Goal: Task Accomplishment & Management: Complete application form

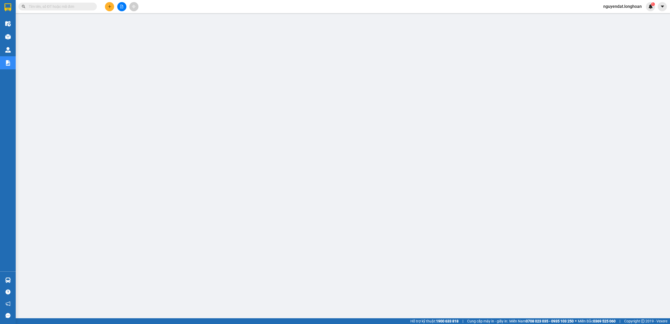
click at [72, 3] on span at bounding box center [57, 7] width 79 height 8
click at [69, 9] on span at bounding box center [57, 7] width 79 height 8
click at [108, 5] on icon "plus" at bounding box center [110, 7] width 4 height 4
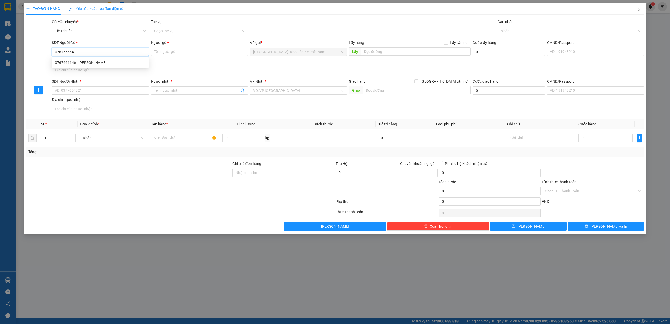
type input "0767666646"
click at [88, 63] on div "0767666646 - anh vinh" at bounding box center [100, 63] width 91 height 6
type input "anh vinh"
type input "0767666646"
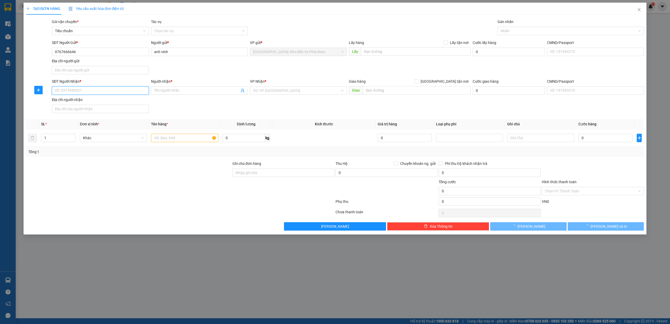
click at [100, 93] on input "SĐT Người Nhận *" at bounding box center [100, 90] width 97 height 8
type input "0586285787"
click at [194, 92] on input "Người nhận *" at bounding box center [196, 91] width 85 height 6
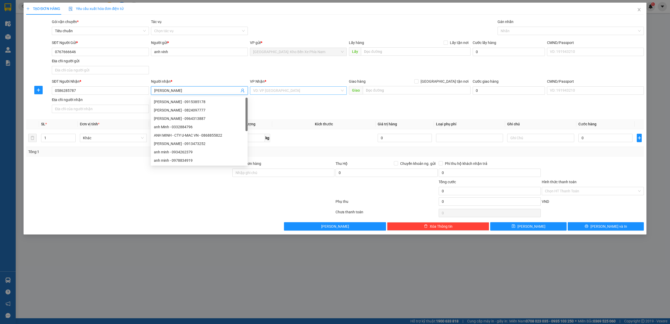
type input "anh minh"
click at [301, 92] on input "search" at bounding box center [296, 91] width 87 height 8
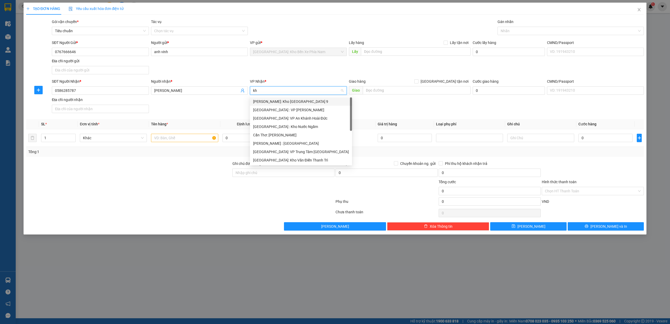
type input "kho"
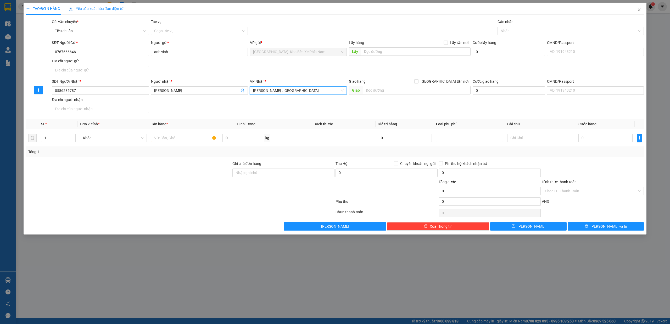
click at [399, 108] on div "SĐT Người Nhận * 0586285787 Người nhận * anh minh VP Nhận * Hồ Chí Minh : Kho Q…" at bounding box center [348, 97] width 594 height 37
click at [405, 92] on input "text" at bounding box center [417, 90] width 108 height 8
click at [167, 136] on input "text" at bounding box center [184, 138] width 67 height 8
type input "1 xe suzuki 59x1-02682"
click at [279, 171] on input "Ghi chú đơn hàng" at bounding box center [283, 173] width 102 height 8
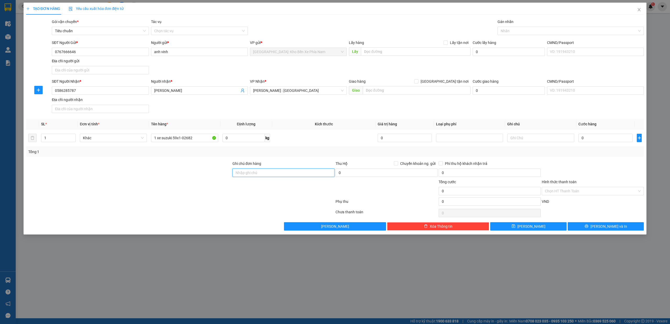
type input "1 CHÌA KHOÁ + 1 CAVAT"
click at [607, 140] on input "0" at bounding box center [605, 138] width 54 height 8
click at [595, 138] on input "0" at bounding box center [605, 138] width 54 height 8
type input "5"
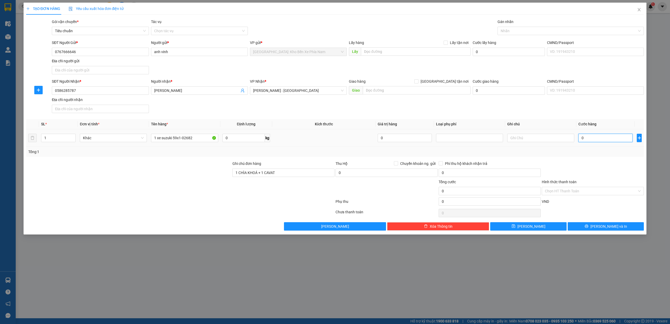
type input "5"
type input "52"
type input "520"
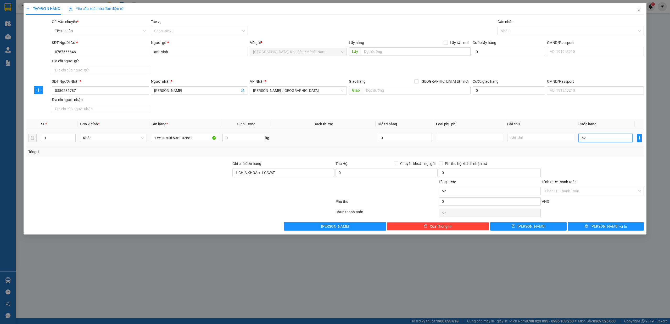
type input "520"
type input "5.200"
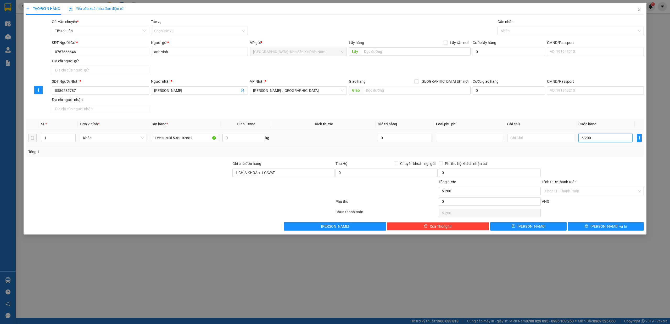
type input "52.000"
type input "520.000"
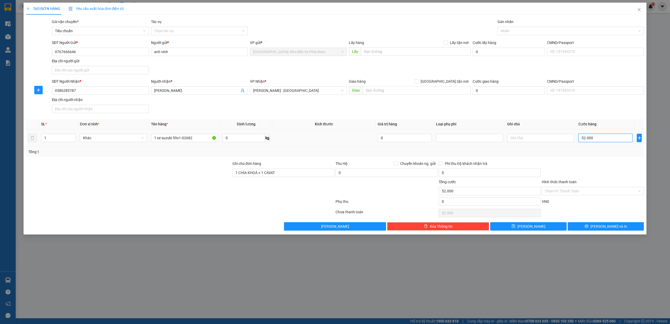
type input "520.000"
drag, startPoint x: 519, startPoint y: 37, endPoint x: 522, endPoint y: 32, distance: 4.8
click at [520, 35] on div "Gán nhãn Nhãn" at bounding box center [570, 28] width 147 height 18
click at [522, 32] on div at bounding box center [568, 31] width 139 height 6
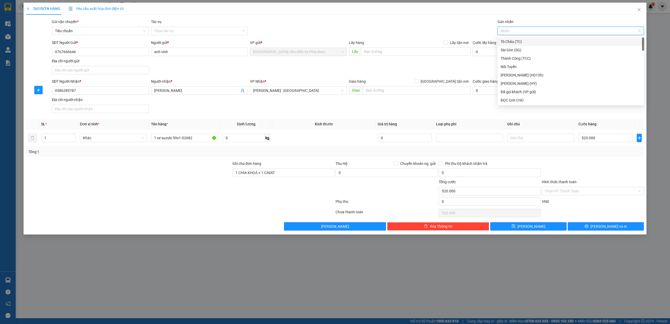
type input "g"
click at [515, 101] on div "[GEOGRAPHIC_DATA] tận nơi" at bounding box center [571, 100] width 140 height 6
click at [543, 110] on div "SĐT Người Nhận * 0586285787 Người nhận * anh minh VP Nhận * Hồ Chí Minh : Kho Q…" at bounding box center [348, 97] width 594 height 37
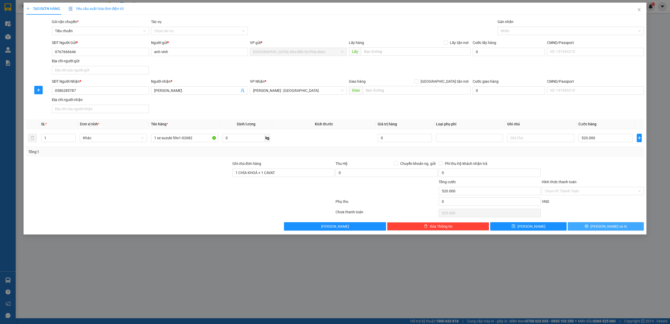
click at [631, 227] on button "[PERSON_NAME] và In" at bounding box center [606, 226] width 76 height 8
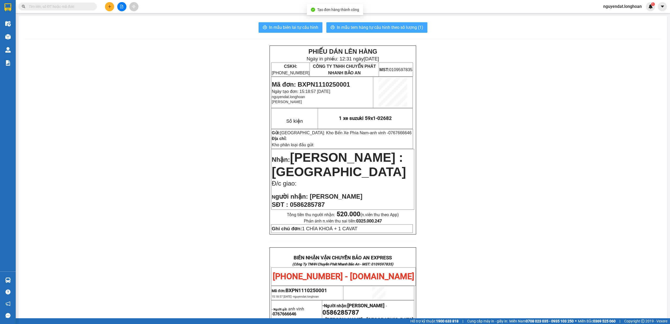
drag, startPoint x: 294, startPoint y: 25, endPoint x: 323, endPoint y: 31, distance: 29.9
click at [294, 25] on span "In mẫu biên lai tự cấu hình" at bounding box center [293, 27] width 49 height 7
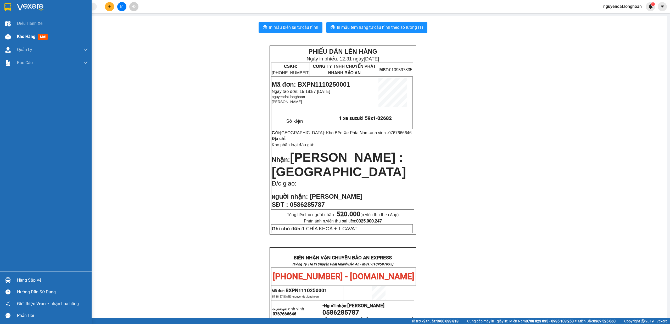
click at [8, 37] on img at bounding box center [7, 36] width 5 height 5
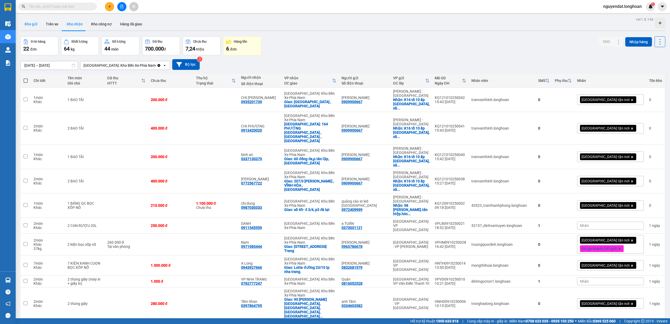
click at [37, 28] on button "Kho gửi" at bounding box center [30, 24] width 21 height 13
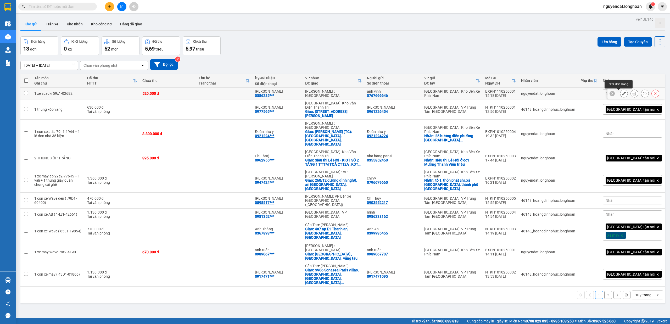
click at [622, 94] on icon at bounding box center [624, 94] width 4 height 4
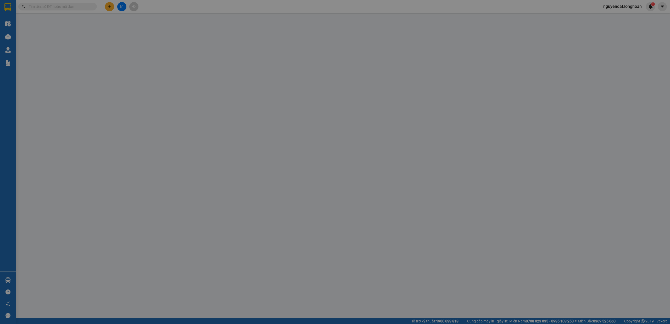
type input "0767666646"
type input "anh vinh"
type input "0586285787"
type input "anh minh"
type input "1 CHÌA KHOÁ + 1 CAVAT"
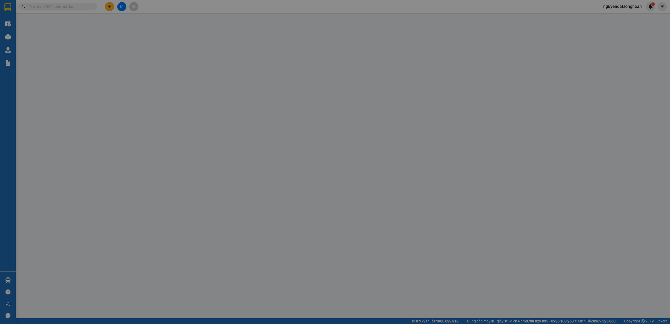
type input "0"
type input "520.000"
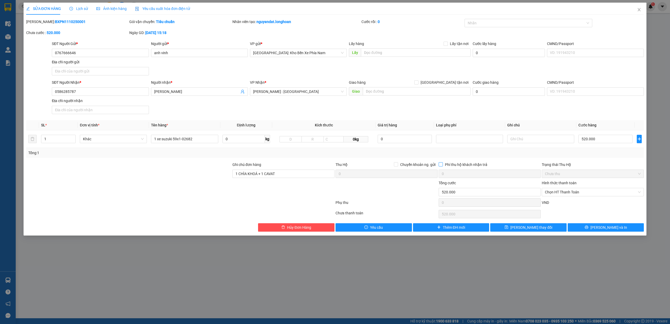
click at [440, 166] on input "Phí thu hộ khách nhận trả" at bounding box center [441, 164] width 4 height 4
checkbox input "false"
click at [394, 163] on input "Chuyển khoản ng. gửi" at bounding box center [396, 164] width 4 height 4
checkbox input "true"
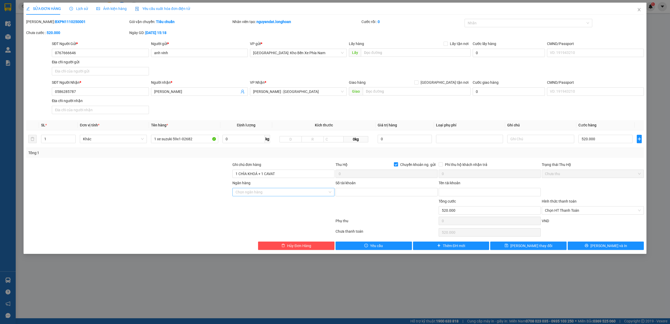
click at [252, 196] on input "Ngân hàng" at bounding box center [282, 192] width 92 height 8
drag, startPoint x: 82, startPoint y: 55, endPoint x: 6, endPoint y: 56, distance: 75.9
click at [3, 56] on div "SỬA ĐƠN HÀNG Lịch sử Ảnh kiện hàng Yêu cầu xuất hóa đơn điện tử Total Paid Fee …" at bounding box center [335, 162] width 670 height 324
click at [183, 140] on input "1 xe suzuki 59x1-02682" at bounding box center [184, 139] width 67 height 8
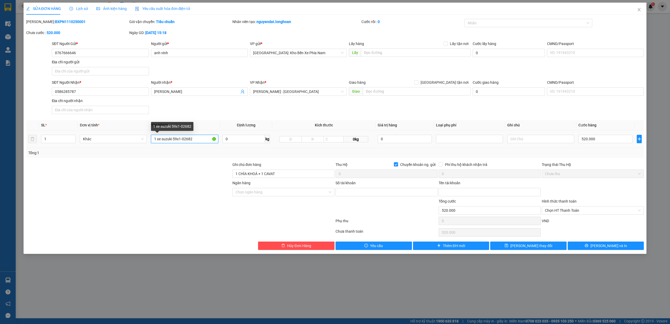
drag, startPoint x: 183, startPoint y: 140, endPoint x: 168, endPoint y: 139, distance: 15.3
click at [168, 139] on input "1 xe suzuki 59x1-02682" at bounding box center [184, 139] width 67 height 8
click at [641, 10] on span "Close" at bounding box center [639, 10] width 15 height 15
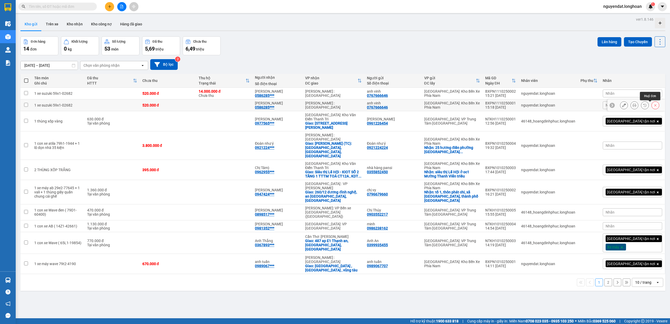
click at [652, 106] on button at bounding box center [655, 105] width 7 height 9
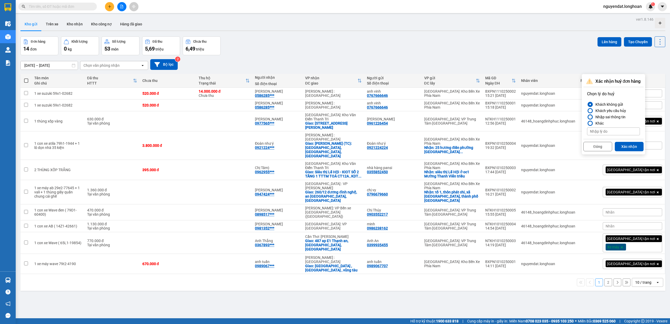
click at [610, 118] on div "Nhập sai thông tin" at bounding box center [609, 117] width 32 height 6
click at [587, 117] on input "Nhập sai thông tin" at bounding box center [587, 117] width 0 height 0
click at [627, 144] on button "Xác nhận" at bounding box center [629, 146] width 29 height 9
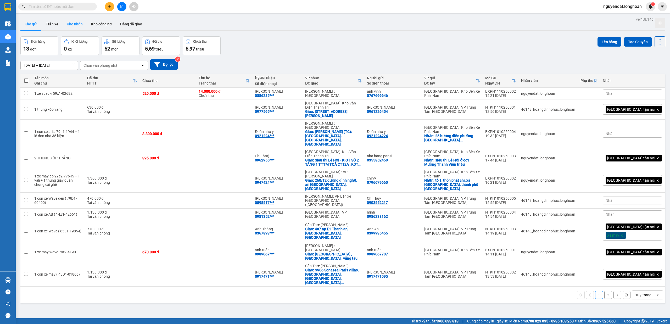
click at [72, 19] on button "Kho nhận" at bounding box center [75, 24] width 24 height 13
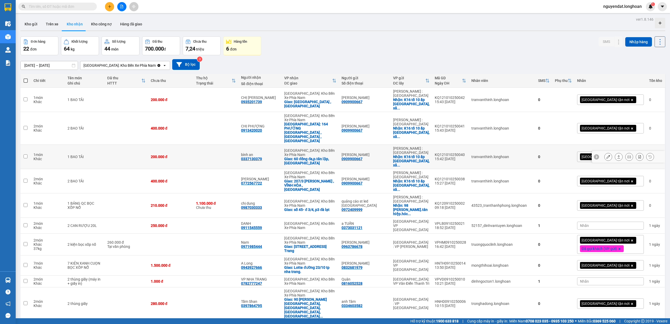
click at [627, 155] on icon at bounding box center [629, 157] width 4 height 4
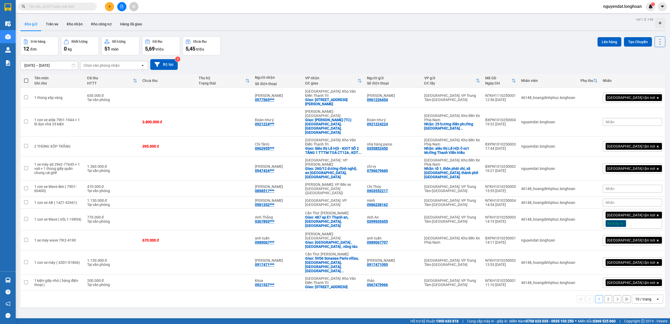
click at [112, 8] on button at bounding box center [109, 6] width 9 height 9
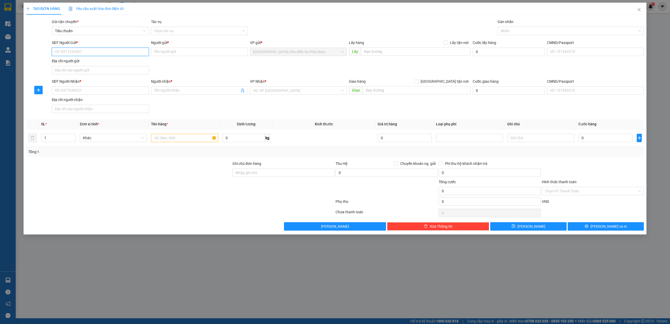
paste input "0767666646"
type input "0767666646"
drag, startPoint x: 187, startPoint y: 48, endPoint x: 182, endPoint y: 51, distance: 5.6
click at [187, 48] on input "Người gửi *" at bounding box center [199, 52] width 97 height 8
click at [116, 53] on input "0767666646" at bounding box center [100, 52] width 97 height 8
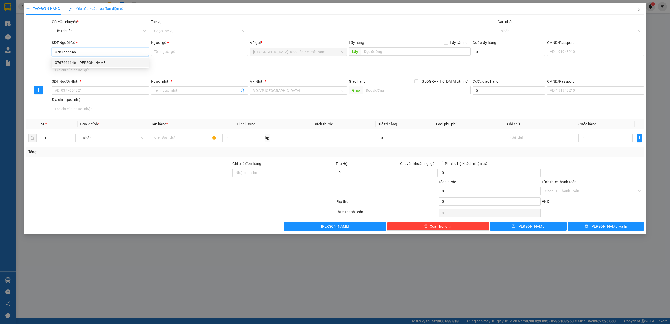
click at [99, 64] on div "0767666646 - anh vinh" at bounding box center [100, 63] width 91 height 6
type input "anh vinh"
click at [94, 93] on input "SĐT Người Nhận *" at bounding box center [100, 90] width 97 height 8
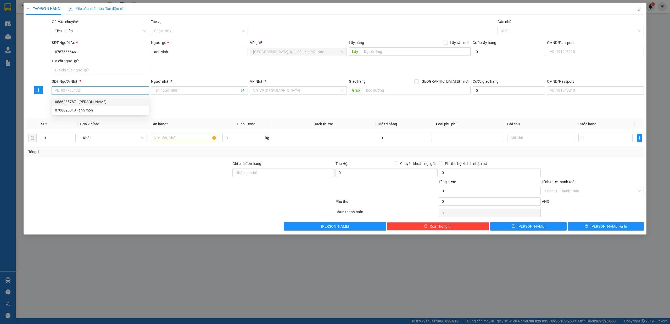
click at [97, 103] on div "0586285787 - anh minh" at bounding box center [100, 102] width 91 height 6
type input "0586285787"
type input "anh minh"
click at [180, 136] on input "text" at bounding box center [184, 138] width 67 height 8
paste input "1 xe suzuki 59x1-02682"
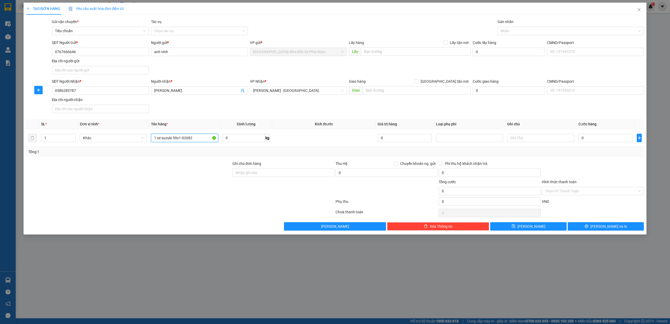
type input "1 xe suzuki 59x1-02682"
click at [603, 135] on input "0" at bounding box center [605, 138] width 54 height 8
click at [441, 163] on input "Phí thu hộ khách nhận trả" at bounding box center [441, 163] width 4 height 4
checkbox input "false"
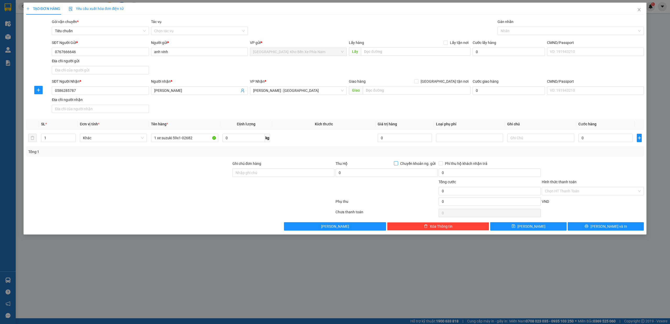
click at [400, 163] on span "Chuyển khoản ng. gửi" at bounding box center [418, 164] width 40 height 6
click at [398, 163] on input "Chuyển khoản ng. gửi" at bounding box center [396, 163] width 4 height 4
checkbox input "true"
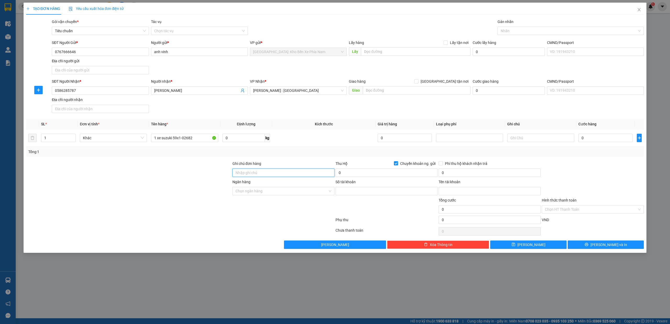
click at [286, 177] on input "Ghi chú đơn hàng" at bounding box center [283, 173] width 102 height 8
type input "1 CHÌA KHOÁ + 1 CAVAT"
click at [371, 174] on input "0" at bounding box center [387, 173] width 102 height 8
type input "14.000.000"
drag, startPoint x: 271, startPoint y: 198, endPoint x: 281, endPoint y: 195, distance: 10.8
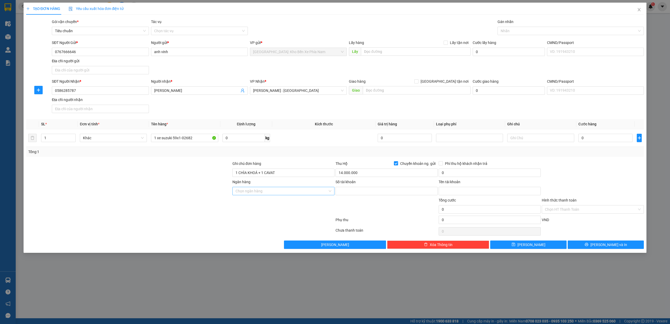
click at [271, 197] on div "Ngân hàng Chọn ngân hàng" at bounding box center [283, 188] width 102 height 18
click at [285, 194] on input "Ngân hàng" at bounding box center [282, 191] width 92 height 8
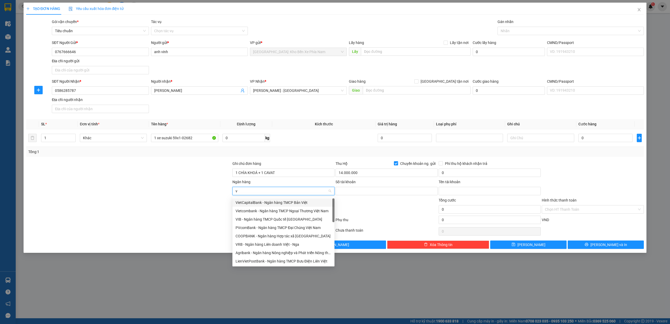
type input "vi"
click at [253, 210] on div "Vietcombank - Ngân hàng TMCP Ngoại Thương Việt Nam" at bounding box center [284, 211] width 96 height 6
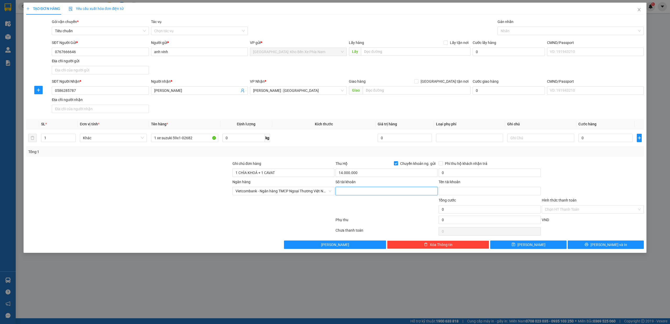
click at [362, 191] on input "Số tài khoản" at bounding box center [387, 191] width 102 height 8
type input "1033194358"
click at [457, 194] on input "Tên tài khoản" at bounding box center [490, 191] width 102 height 8
type input "t"
click at [457, 193] on input "t" at bounding box center [490, 191] width 102 height 8
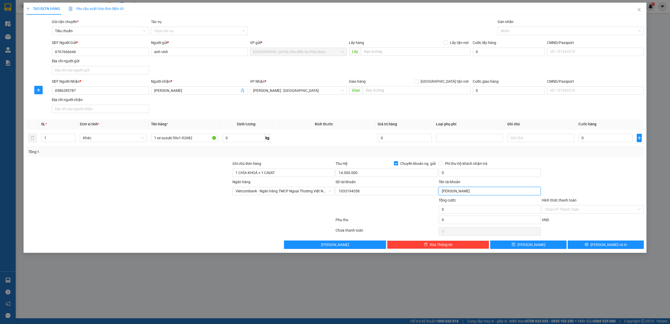
type input "trần nhật vinh"
click at [597, 139] on input "0" at bounding box center [605, 138] width 54 height 8
type input "5"
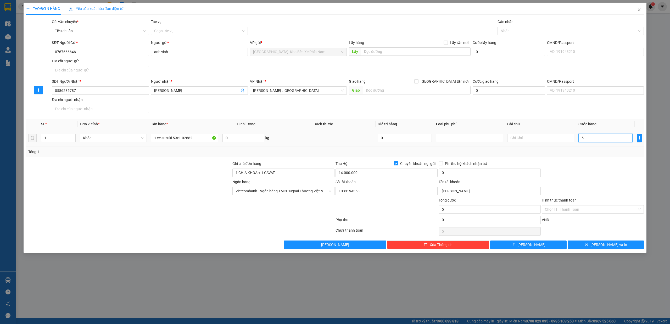
type input "52"
type input "520"
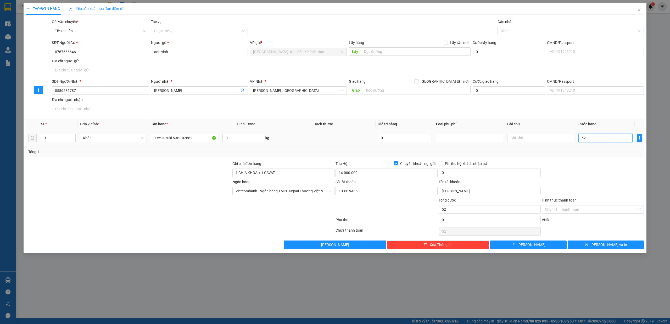
type input "520"
type input "5.200"
type input "52.000"
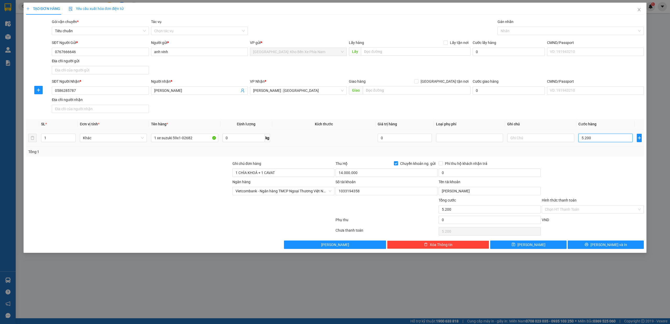
type input "52.000"
type input "520.000"
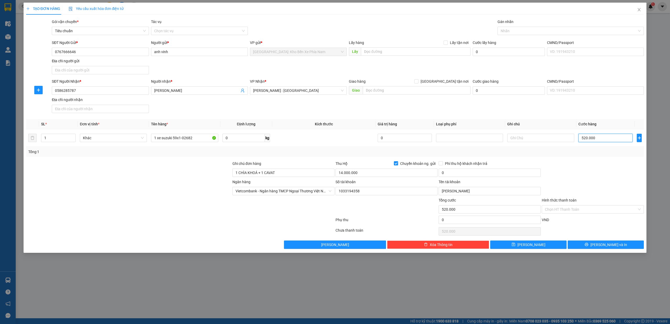
type input "520.000"
click at [469, 174] on input "0" at bounding box center [490, 173] width 102 height 8
type input "30.000"
click at [623, 249] on button "[PERSON_NAME] và In" at bounding box center [606, 245] width 76 height 8
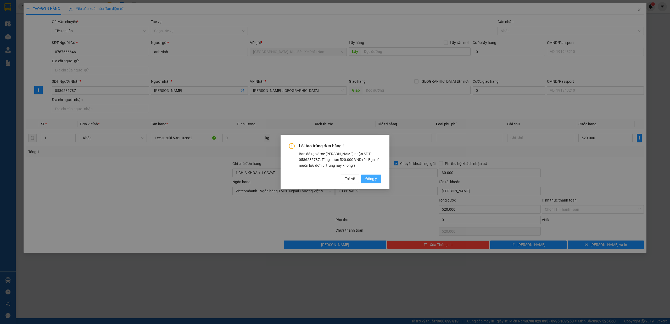
click at [371, 175] on button "Đồng ý" at bounding box center [371, 179] width 20 height 8
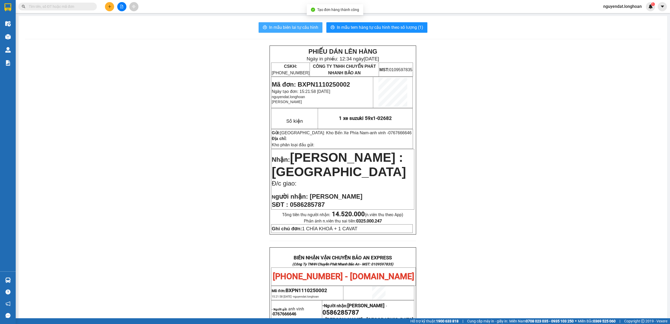
click at [294, 29] on span "In mẫu biên lai tự cấu hình" at bounding box center [293, 27] width 49 height 7
drag, startPoint x: 342, startPoint y: 151, endPoint x: 466, endPoint y: 140, distance: 124.0
click at [471, 140] on div "PHIẾU DÁN LÊN HÀNG Ngày in phiếu: 12:34 ngày 11-10-2025 CSKH: 1900.06.88.33 CÔN…" at bounding box center [343, 290] width 636 height 489
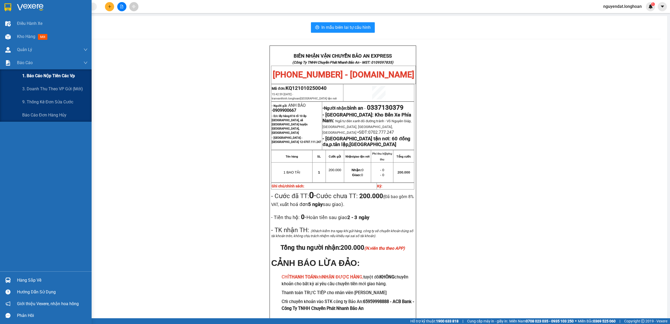
click at [44, 80] on div "1. Báo cáo nộp tiền các vp" at bounding box center [54, 75] width 65 height 13
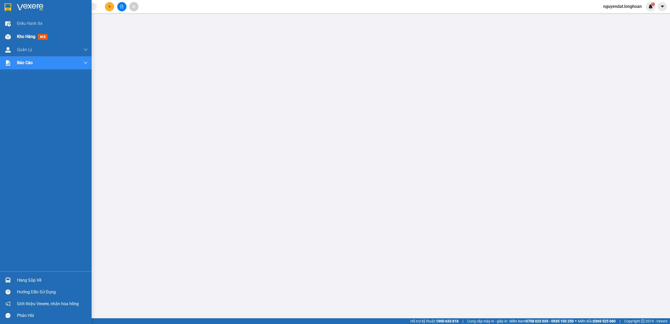
click at [8, 39] on img at bounding box center [7, 36] width 5 height 5
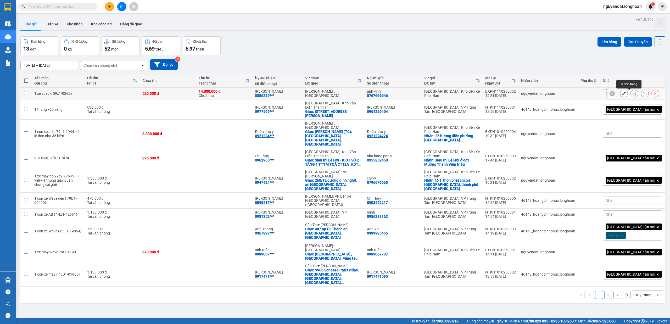
click at [633, 93] on icon at bounding box center [635, 94] width 4 height 4
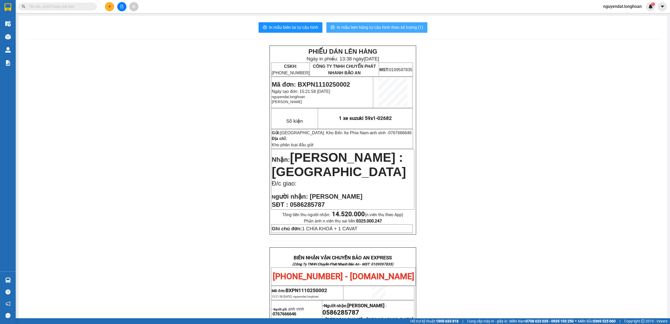
drag, startPoint x: 406, startPoint y: 26, endPoint x: 405, endPoint y: 1, distance: 25.2
click at [406, 26] on span "In mẫu tem hàng tự cấu hình theo số lượng (1)" at bounding box center [380, 27] width 86 height 7
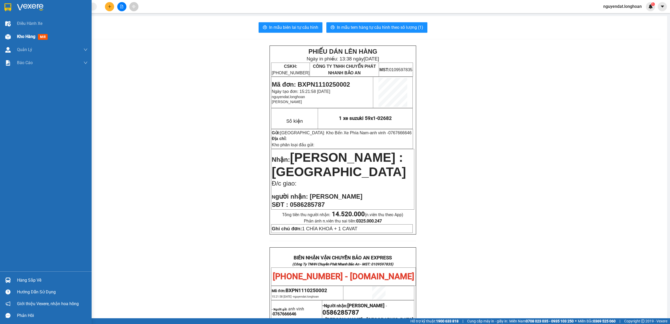
click at [10, 35] on img at bounding box center [7, 36] width 5 height 5
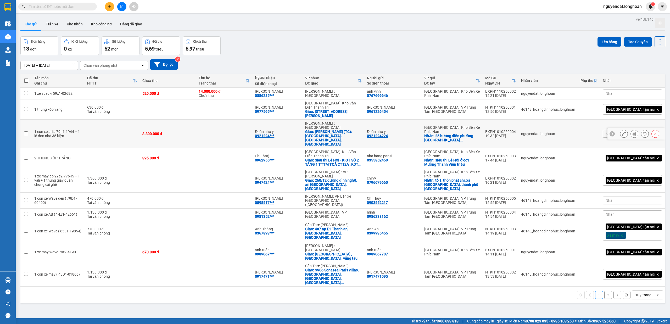
click at [252, 120] on td at bounding box center [224, 134] width 56 height 29
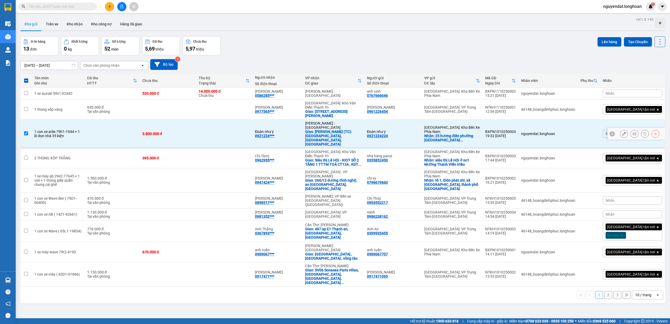
click at [236, 120] on td at bounding box center [224, 134] width 56 height 29
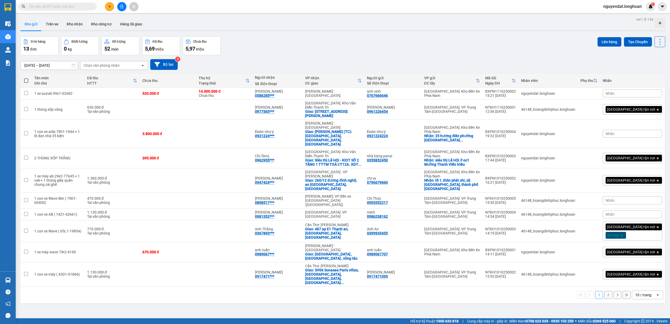
click at [641, 292] on div "10 / trang" at bounding box center [643, 294] width 16 height 5
click at [638, 245] on span "100 / trang" at bounding box center [640, 243] width 19 height 5
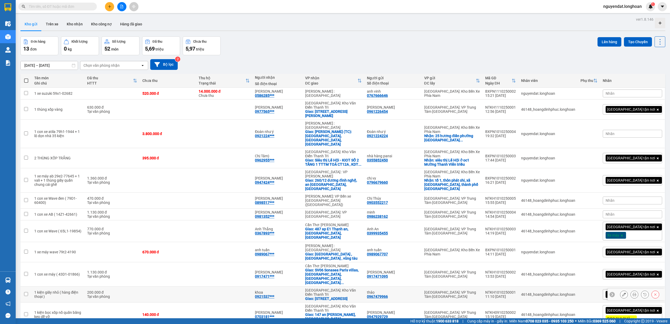
scroll to position [24, 0]
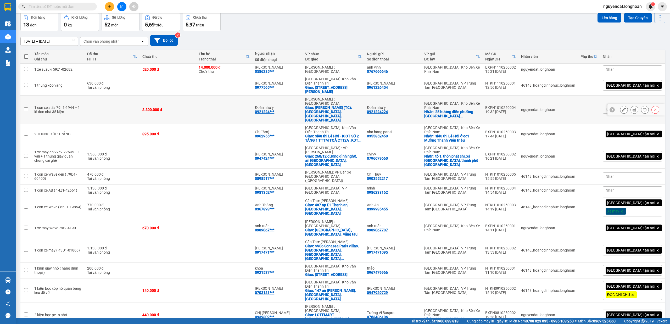
click at [128, 100] on td at bounding box center [112, 110] width 55 height 29
checkbox input "true"
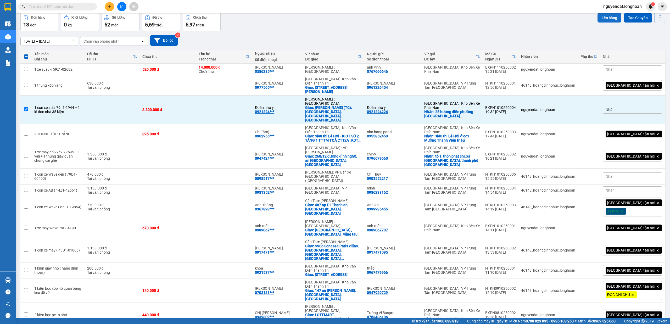
click at [605, 19] on button "Lên hàng" at bounding box center [609, 17] width 24 height 9
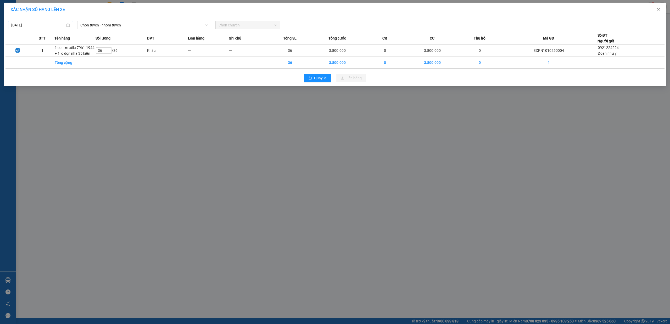
click at [48, 21] on div "11/10/2025" at bounding box center [40, 25] width 65 height 8
click at [54, 63] on div "9" at bounding box center [54, 63] width 6 height 6
type input "09/10/2025"
click at [116, 24] on span "Chọn tuyến - nhóm tuyến" at bounding box center [144, 25] width 128 height 8
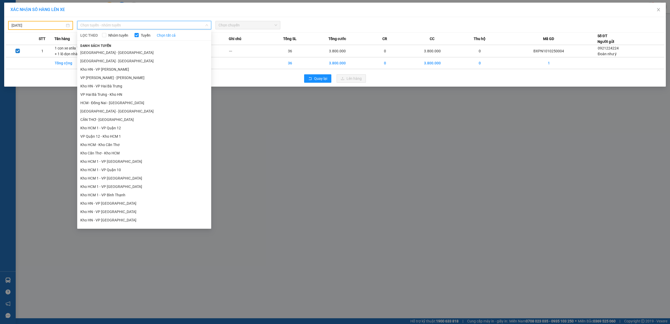
scroll to position [249, 0]
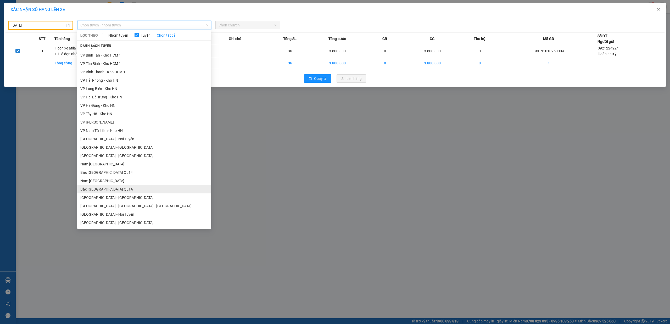
click at [101, 190] on li "Bắc Trung Nam QL1A" at bounding box center [144, 189] width 134 height 8
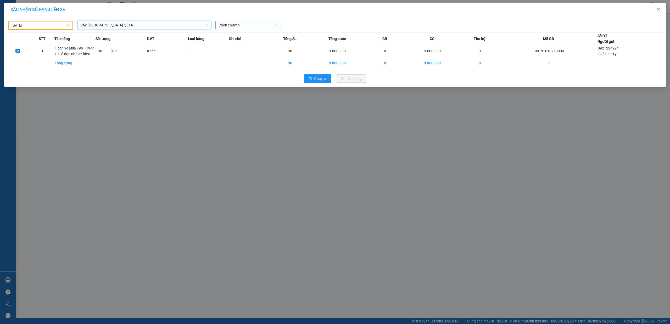
click at [244, 23] on span "Chọn chuyến" at bounding box center [248, 25] width 59 height 8
click at [251, 53] on div "23:00 (TC) - 29K-040.98" at bounding box center [239, 52] width 41 height 6
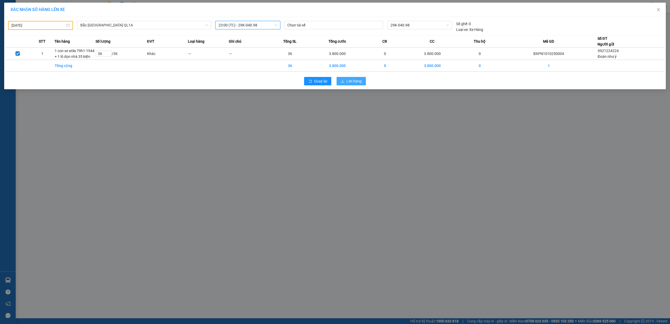
click at [346, 82] on button "Lên hàng" at bounding box center [351, 81] width 29 height 8
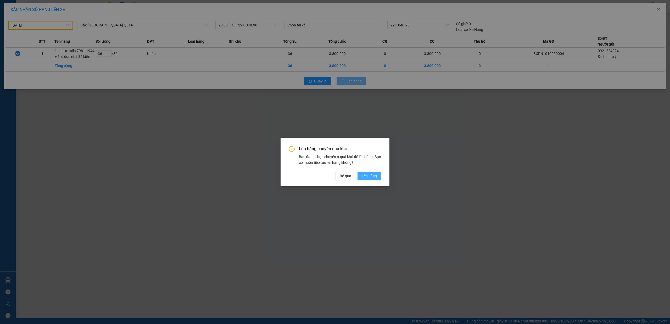
click at [374, 174] on span "Lên hàng" at bounding box center [369, 176] width 15 height 6
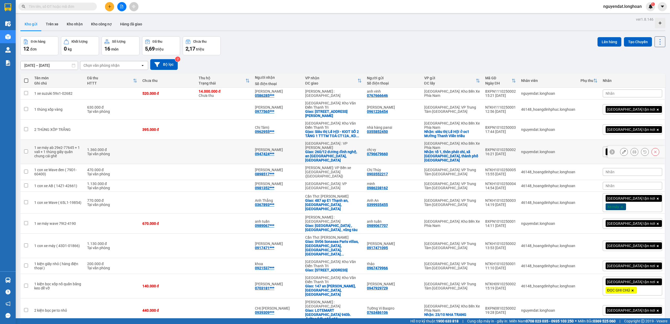
click at [189, 140] on td at bounding box center [168, 152] width 56 height 24
checkbox input "true"
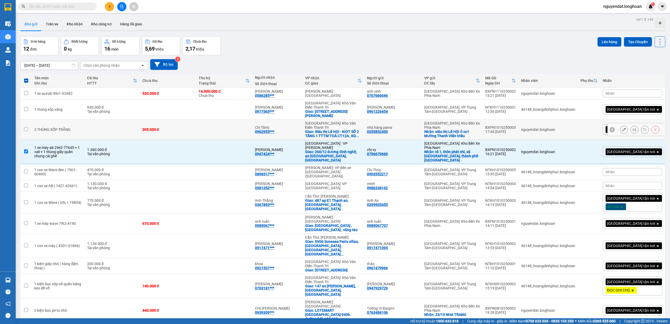
click at [126, 124] on td at bounding box center [112, 130] width 55 height 20
checkbox input "true"
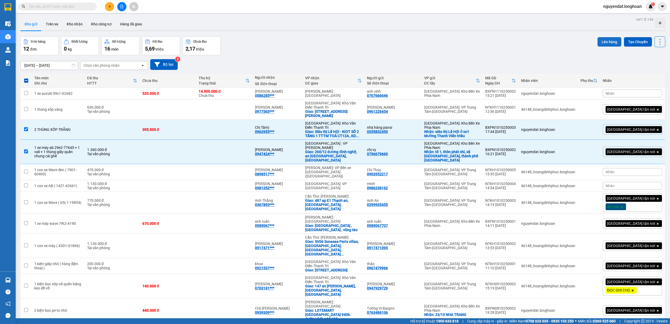
click at [605, 41] on button "Lên hàng" at bounding box center [609, 41] width 24 height 9
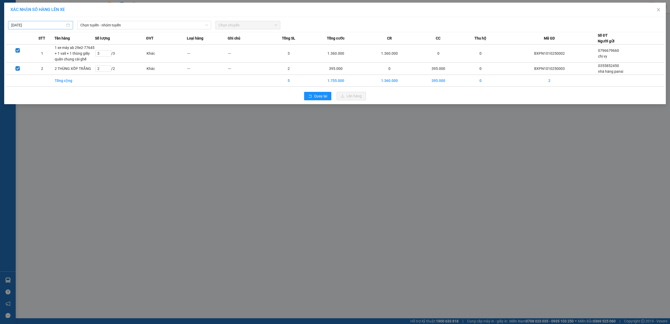
click at [42, 25] on input "11/10/2025" at bounding box center [38, 25] width 54 height 6
click at [63, 65] on div "10" at bounding box center [63, 63] width 6 height 6
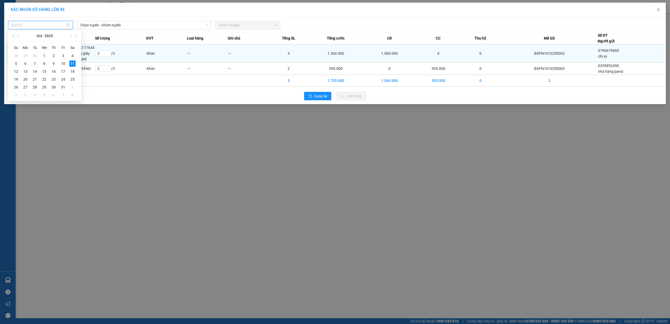
type input "10/10/2025"
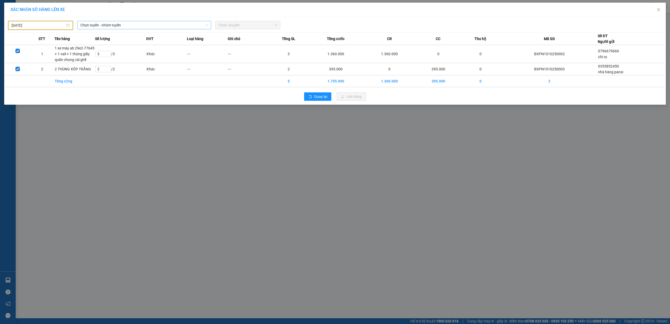
click at [148, 25] on span "Chọn tuyến - nhóm tuyến" at bounding box center [144, 25] width 128 height 8
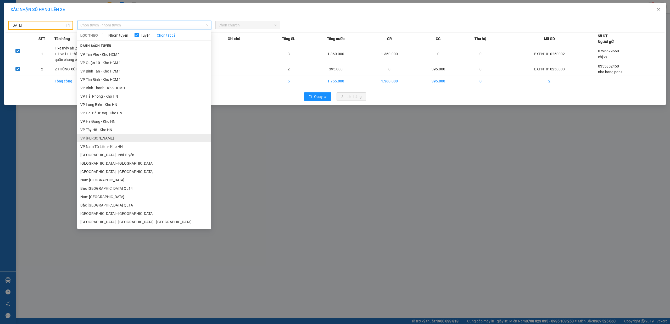
scroll to position [249, 0]
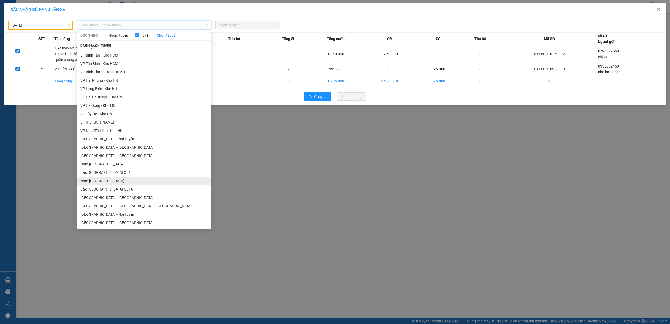
click at [127, 184] on li "Nam Trung Bắc QL1A" at bounding box center [144, 181] width 134 height 8
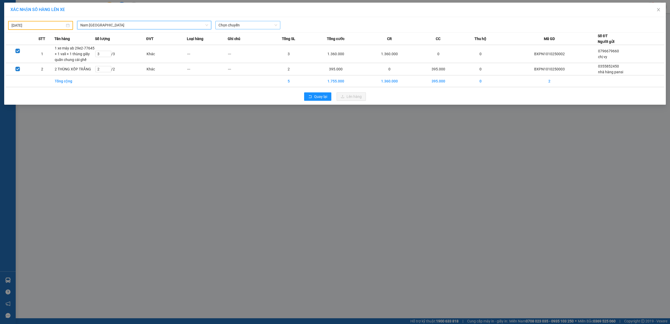
click at [251, 24] on span "Chọn chuyến" at bounding box center [248, 25] width 59 height 8
click at [253, 46] on div "22:00 (TC) - 29E-191.97" at bounding box center [246, 44] width 54 height 6
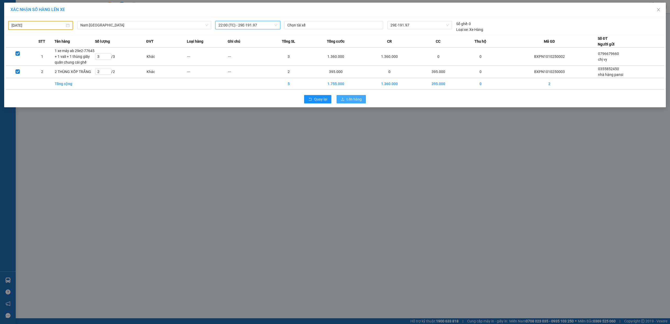
click at [350, 97] on span "Lên hàng" at bounding box center [353, 99] width 15 height 6
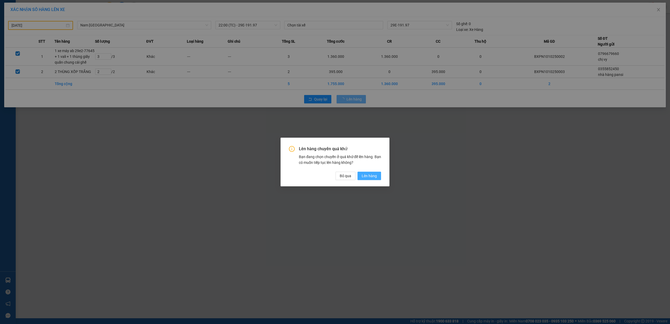
click at [370, 172] on button "Lên hàng" at bounding box center [369, 176] width 24 height 8
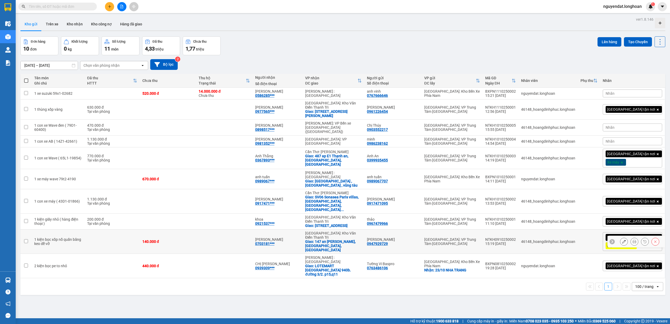
click at [245, 230] on td at bounding box center [224, 242] width 56 height 24
checkbox input "true"
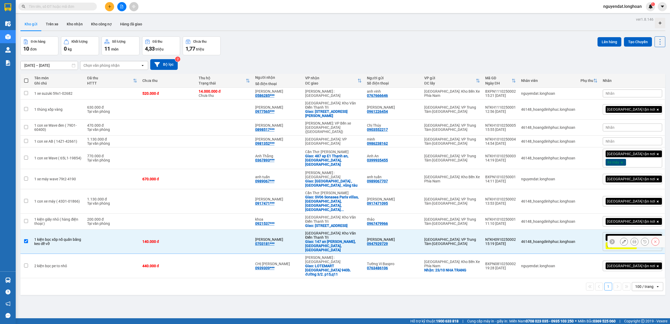
click at [245, 254] on td at bounding box center [224, 266] width 56 height 24
checkbox input "true"
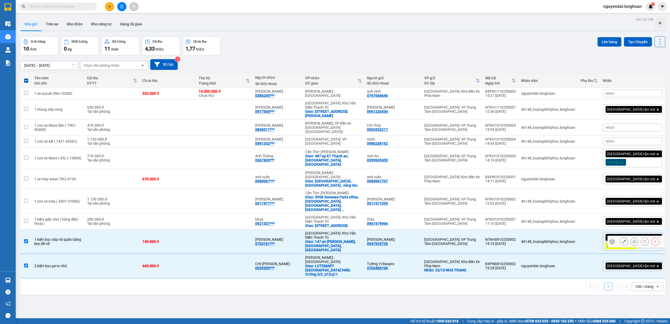
click at [244, 230] on td at bounding box center [224, 242] width 56 height 24
checkbox input "false"
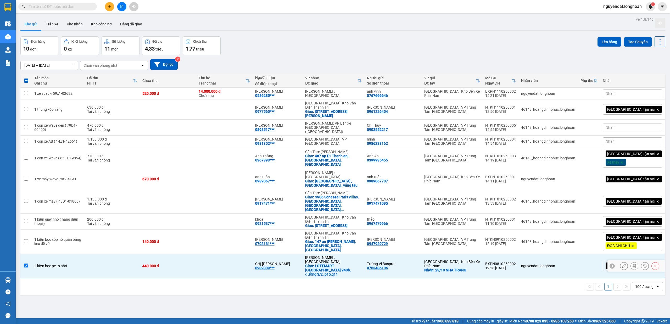
click at [244, 254] on td at bounding box center [224, 266] width 56 height 24
checkbox input "false"
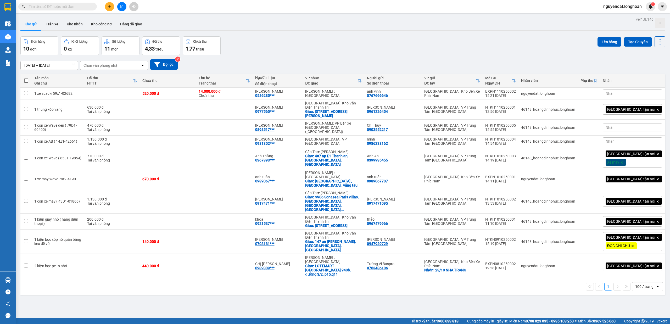
click at [351, 271] on div "ver 1.8.146 Kho gửi Trên xe Kho nhận Kho công nợ Hàng đã giao Đơn hàng 10 đơn K…" at bounding box center [342, 178] width 649 height 324
click at [122, 6] on icon "file-add" at bounding box center [122, 7] width 4 height 4
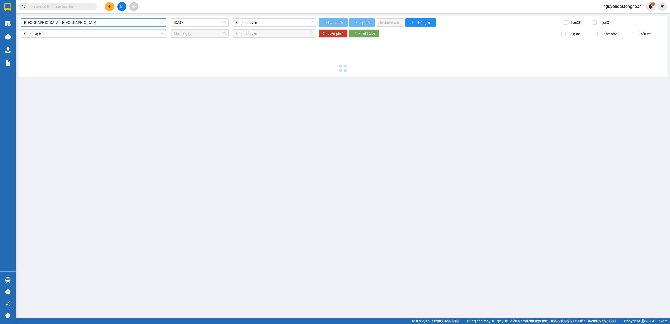
click at [100, 22] on span "Hải Phòng - Hà Nội" at bounding box center [93, 23] width 139 height 8
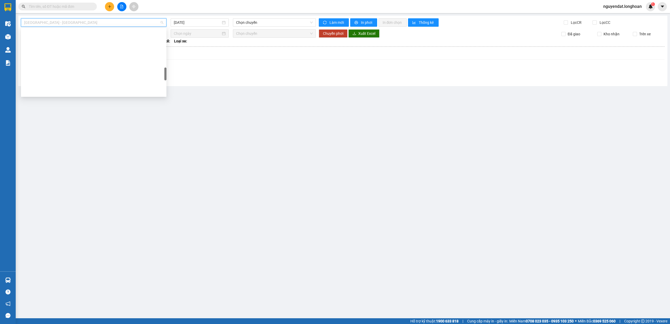
scroll to position [368, 0]
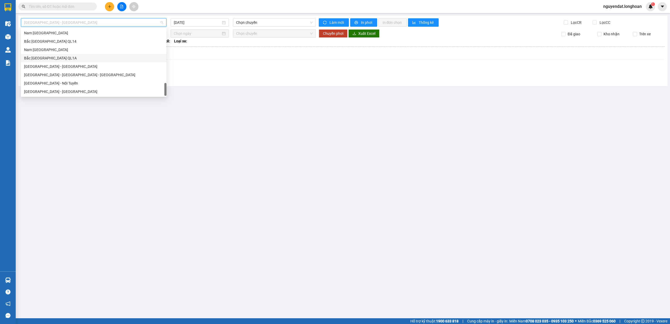
click at [85, 59] on div "Bắc Trung Nam QL1A" at bounding box center [93, 58] width 139 height 6
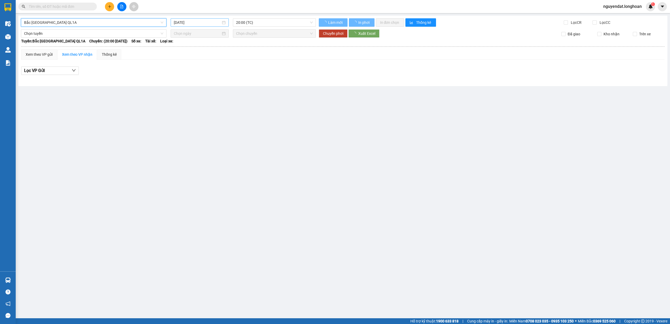
click at [191, 20] on input "11/10/2025" at bounding box center [197, 23] width 47 height 6
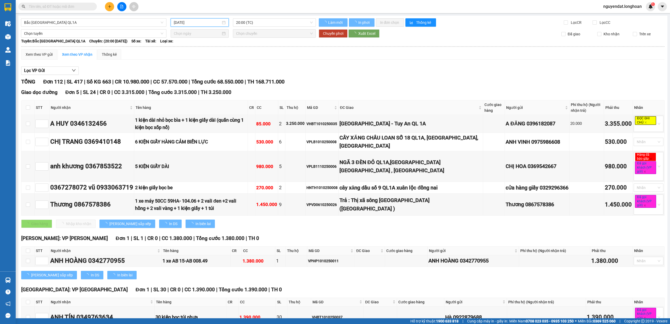
click at [195, 21] on input "11/10/2025" at bounding box center [197, 23] width 47 height 6
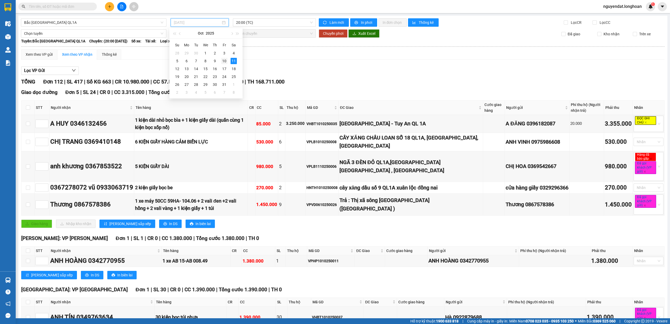
click at [222, 61] on div "10" at bounding box center [224, 61] width 6 height 6
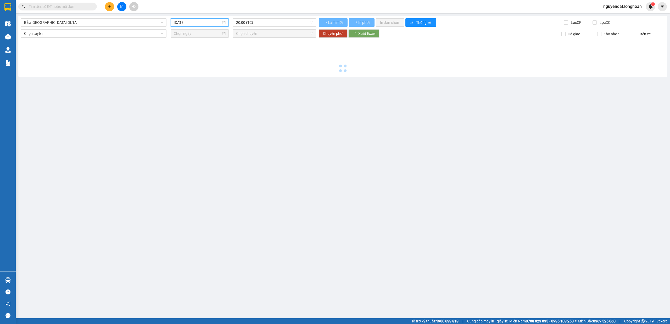
type input "10/10/2025"
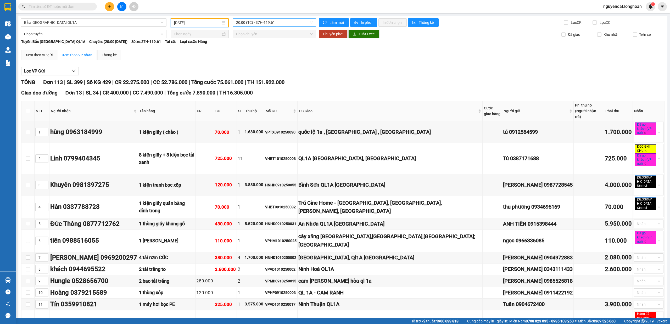
drag, startPoint x: 279, startPoint y: 22, endPoint x: 282, endPoint y: 23, distance: 3.4
click at [279, 22] on span "20:00 (TC) - 37H-119.61" at bounding box center [274, 23] width 77 height 8
click at [268, 50] on div "23:00 (TC) - 29K-024.94" at bounding box center [254, 50] width 41 height 6
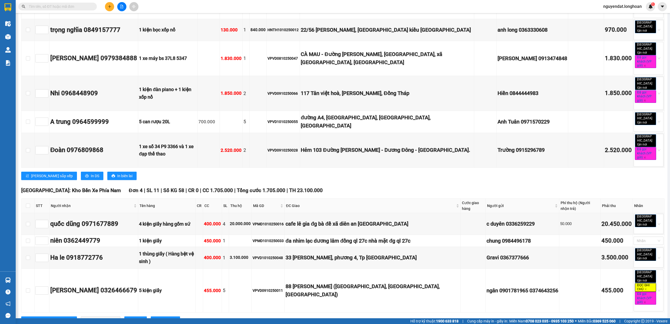
scroll to position [1744, 0]
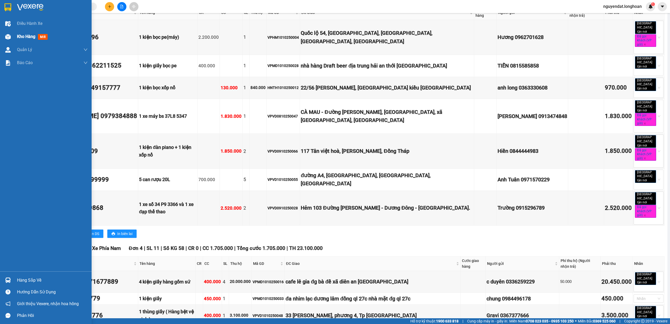
click at [9, 37] on img at bounding box center [7, 36] width 5 height 5
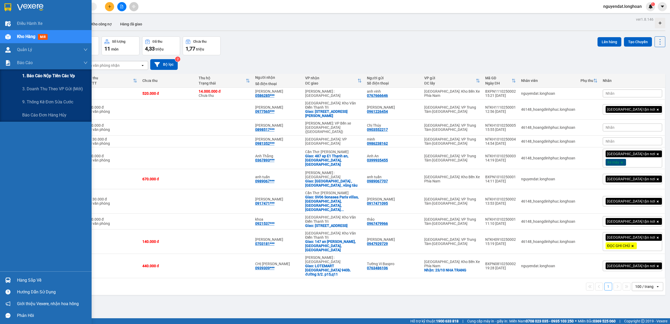
click at [39, 75] on span "1. Báo cáo nộp tiền các vp" at bounding box center [48, 75] width 53 height 7
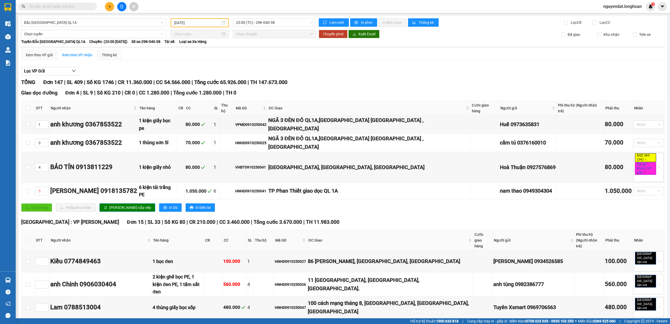
type input "[DATE]"
